Goal: Information Seeking & Learning: Learn about a topic

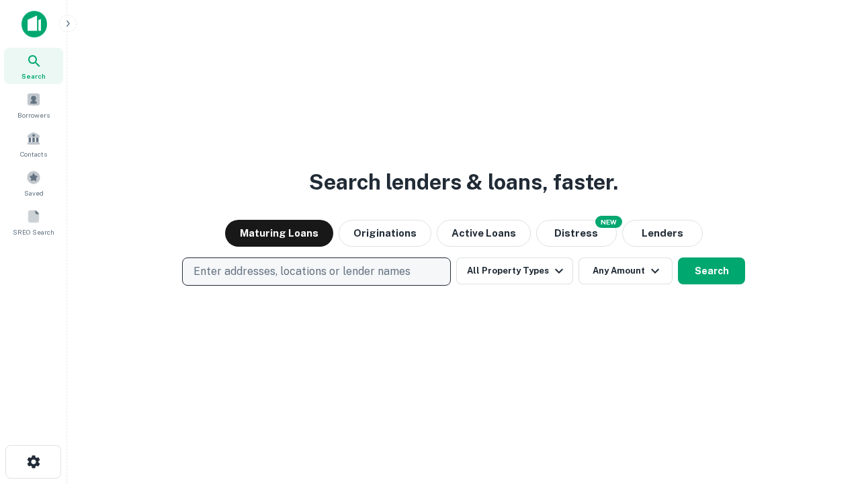
click at [316, 271] on p "Enter addresses, locations or lender names" at bounding box center [301, 271] width 217 height 16
type input "**********"
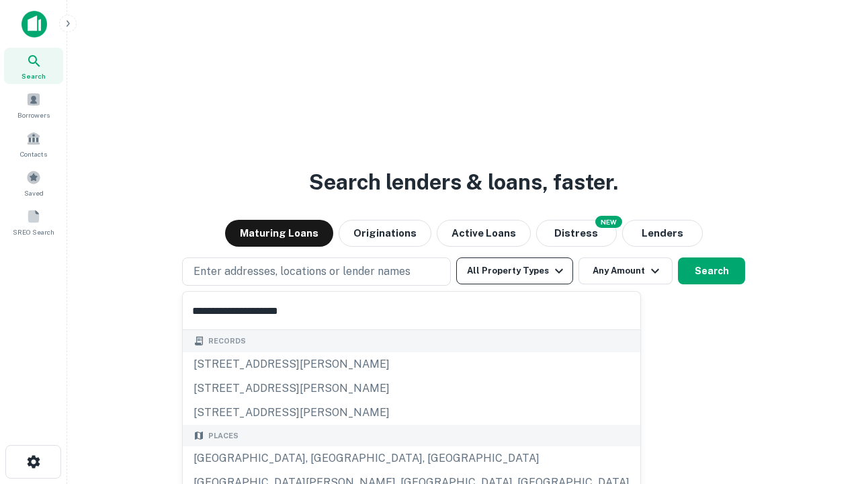
click at [321, 458] on div "[GEOGRAPHIC_DATA], [GEOGRAPHIC_DATA], [GEOGRAPHIC_DATA]" at bounding box center [411, 458] width 457 height 24
click at [515, 271] on button "All Property Types" at bounding box center [514, 270] width 117 height 27
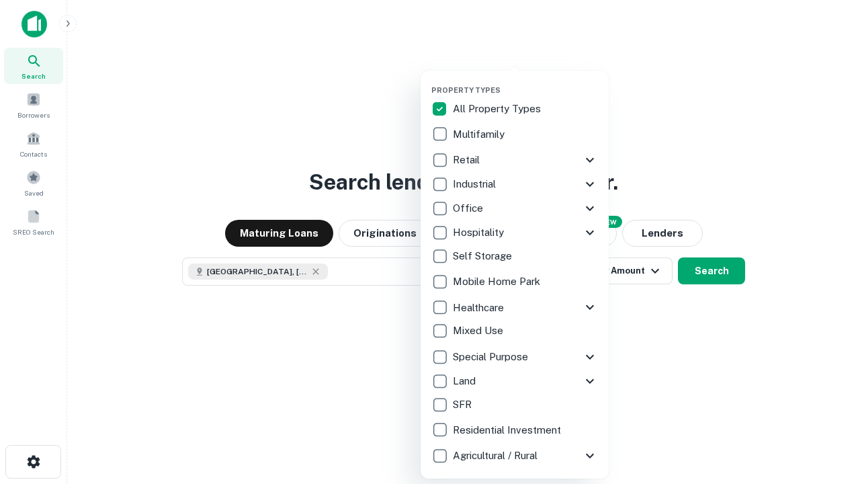
click at [525, 81] on button "button" at bounding box center [525, 81] width 188 height 1
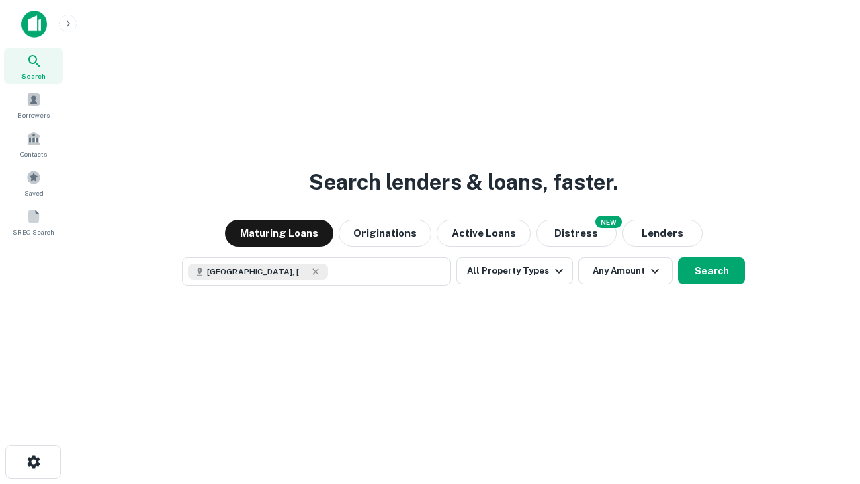
scroll to position [21, 0]
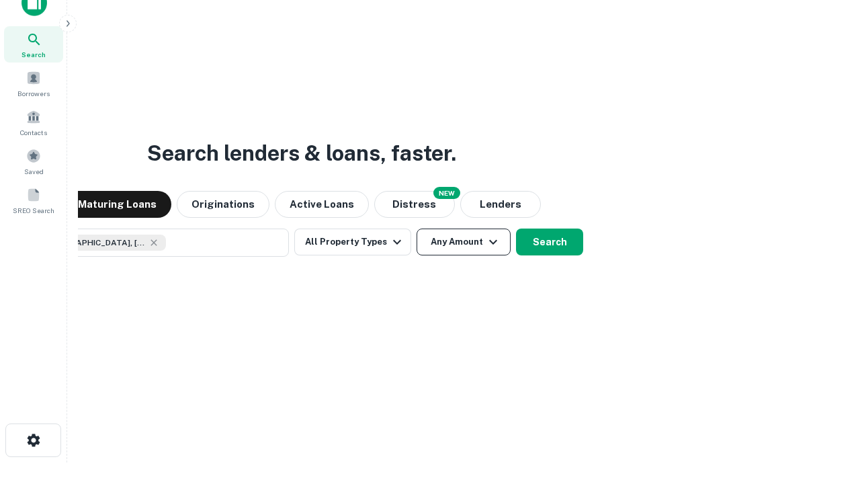
click at [416, 228] on button "Any Amount" at bounding box center [463, 241] width 94 height 27
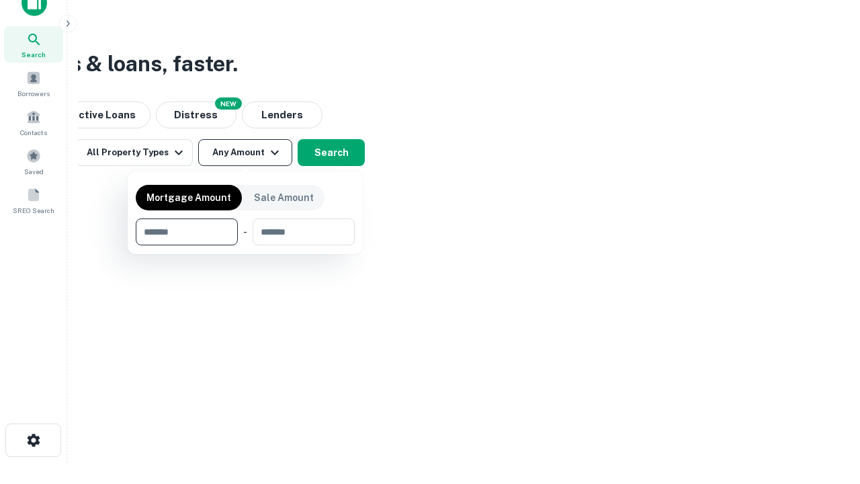
type input "*******"
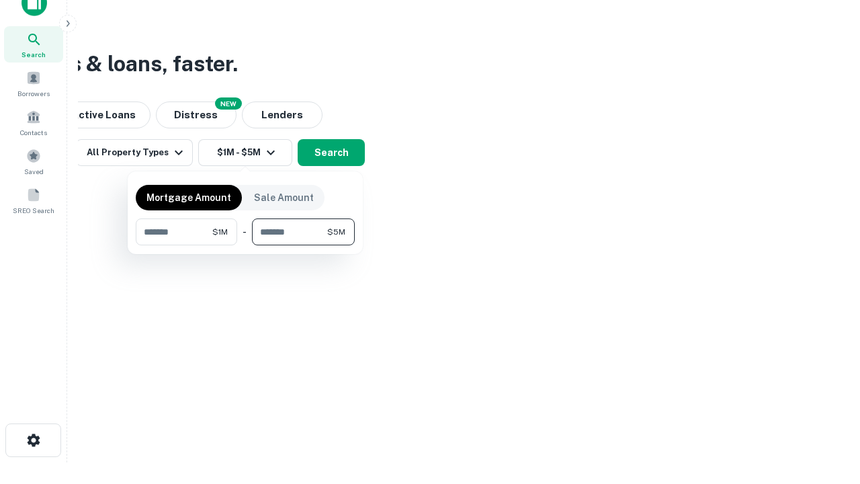
type input "*******"
click at [245, 245] on button "button" at bounding box center [245, 245] width 219 height 1
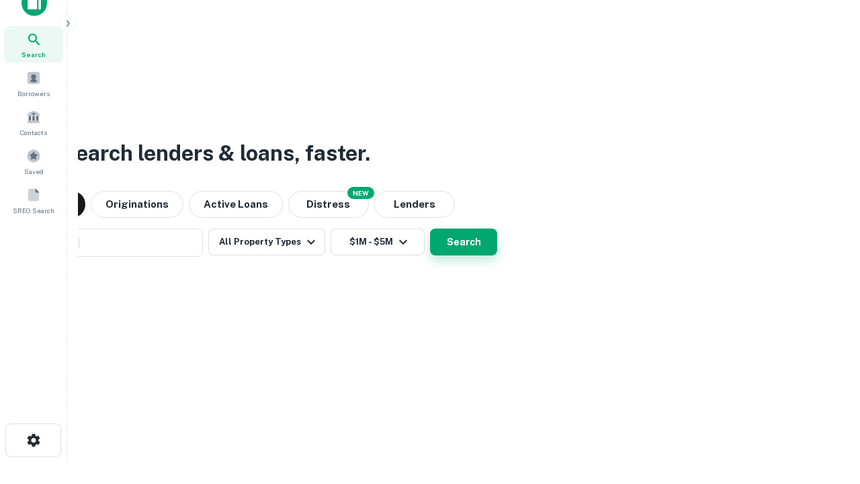
click at [430, 228] on button "Search" at bounding box center [463, 241] width 67 height 27
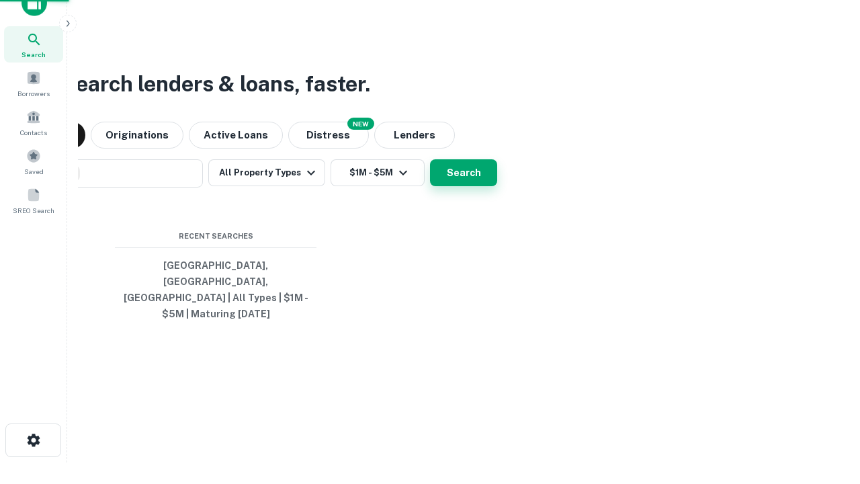
scroll to position [44, 380]
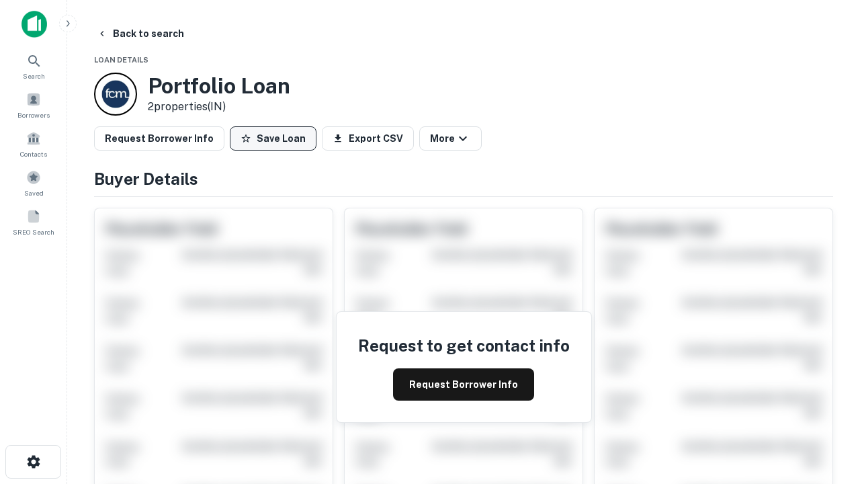
click at [273, 138] on button "Save Loan" at bounding box center [273, 138] width 87 height 24
click at [276, 138] on button "Save Loan" at bounding box center [273, 138] width 87 height 24
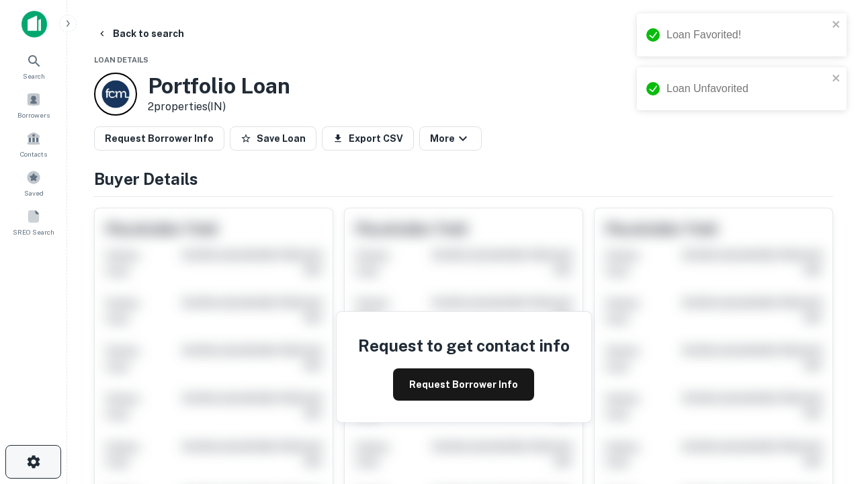
click at [33, 461] on icon "button" at bounding box center [34, 461] width 16 height 16
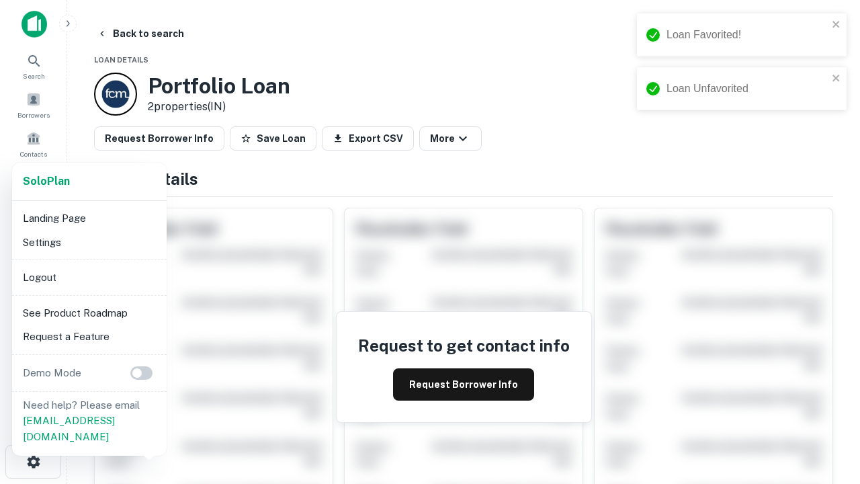
click at [89, 277] on li "Logout" at bounding box center [89, 277] width 144 height 24
